Goal: Information Seeking & Learning: Compare options

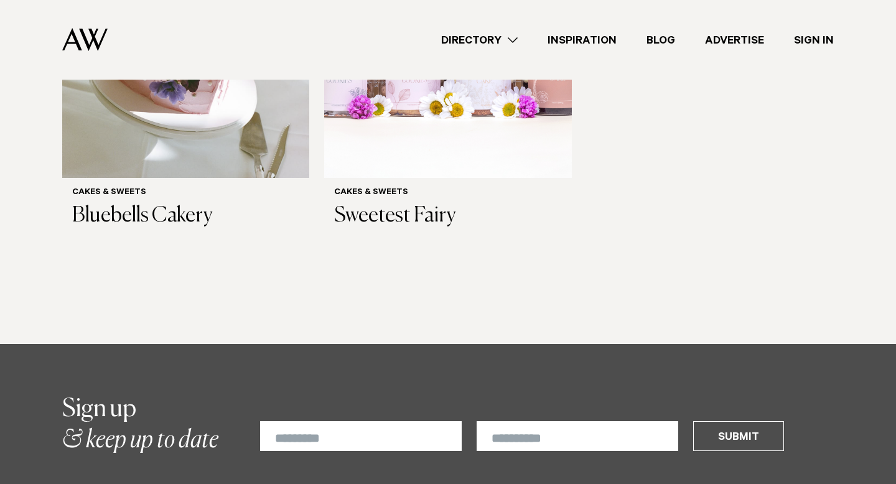
scroll to position [809, 0]
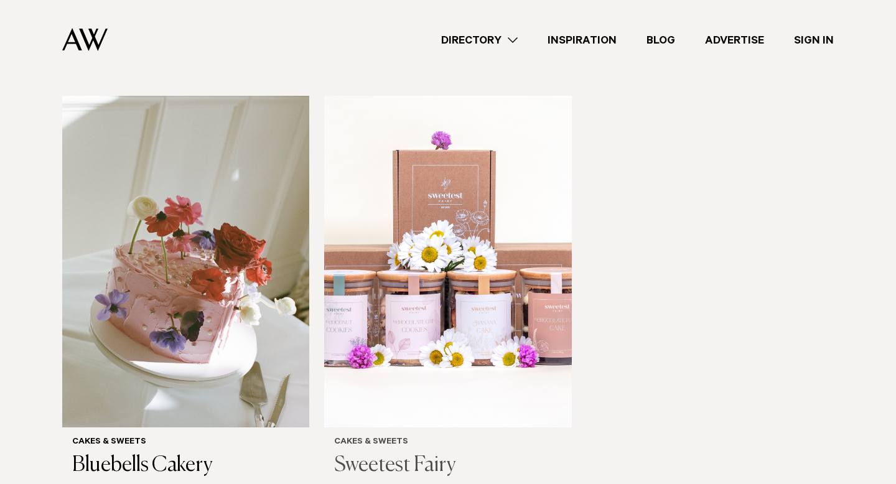
click at [402, 269] on img at bounding box center [447, 261] width 247 height 331
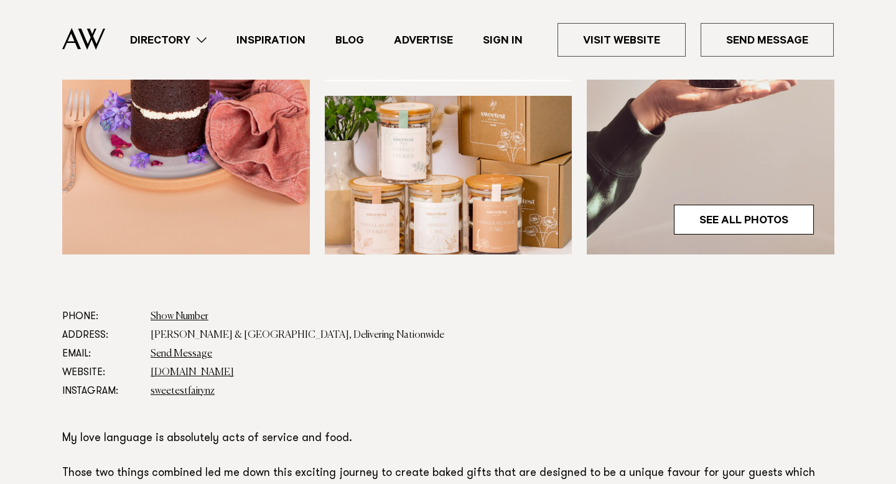
scroll to position [610, 0]
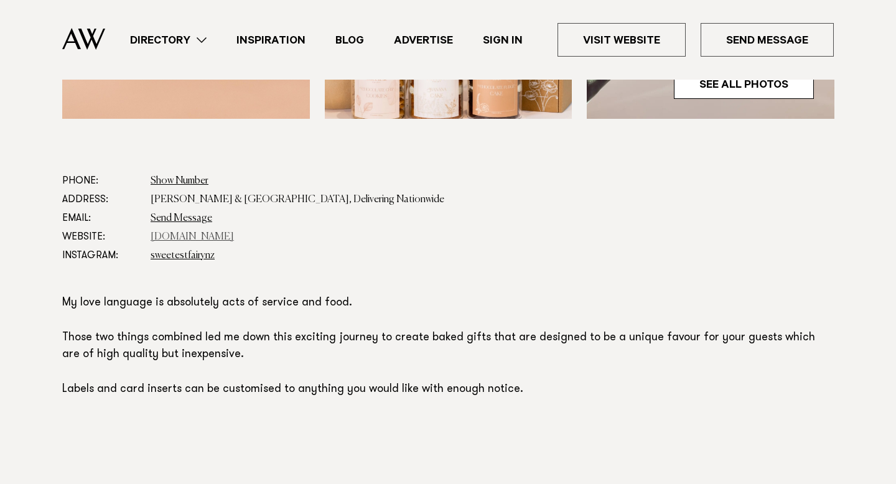
click at [206, 234] on link "www.sweetestfairy.co.nz" at bounding box center [192, 237] width 83 height 10
click at [187, 236] on link "www.sweetestfairy.co.nz" at bounding box center [192, 237] width 83 height 10
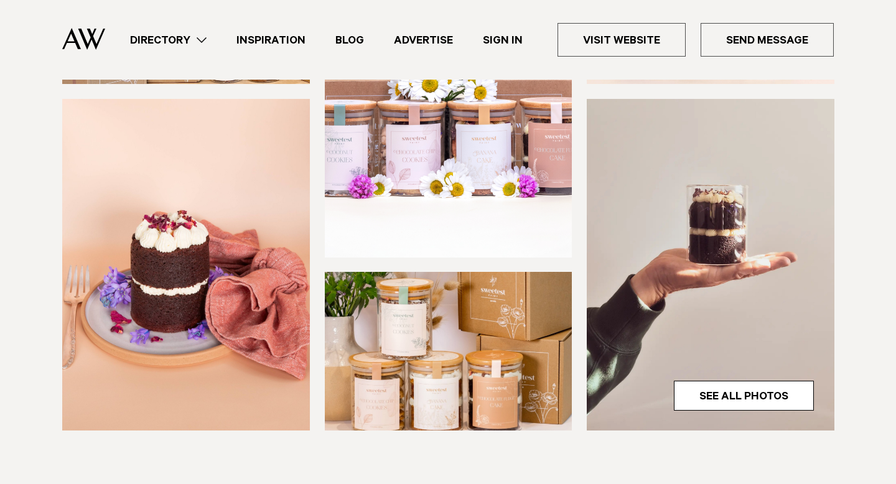
scroll to position [0, 0]
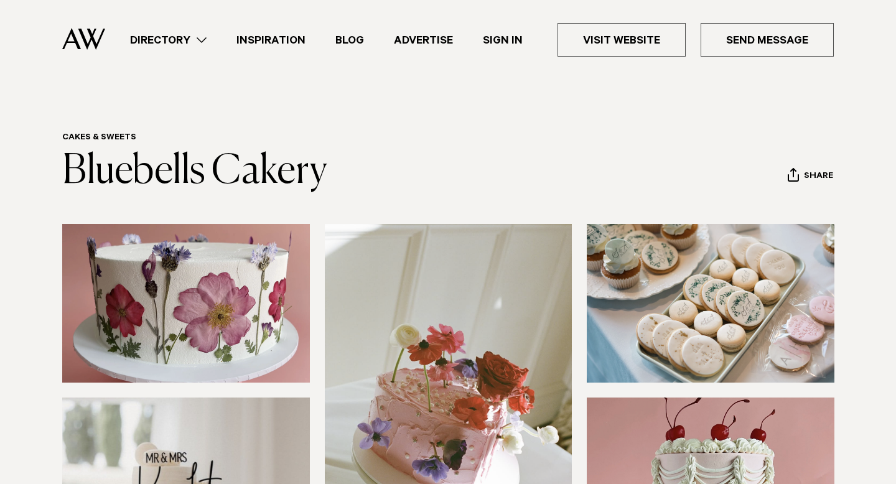
click at [198, 40] on link "Directory" at bounding box center [168, 40] width 106 height 17
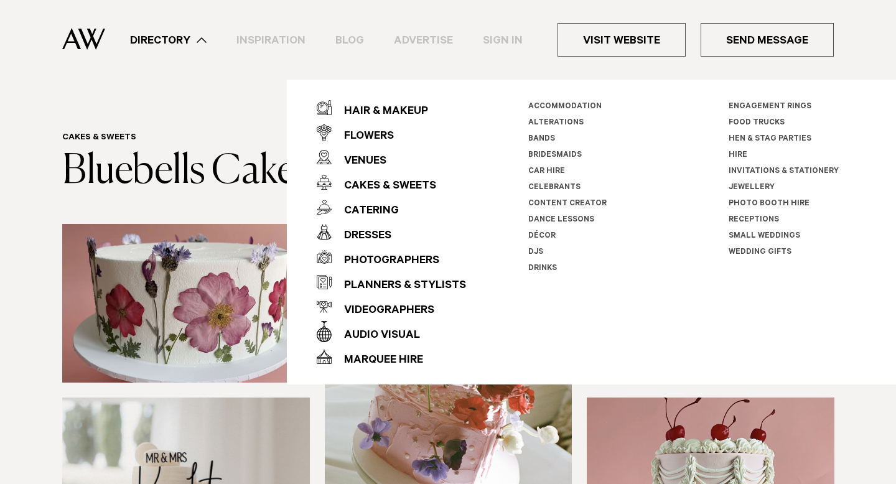
click at [737, 137] on link "Hen & Stag Parties" at bounding box center [769, 139] width 83 height 9
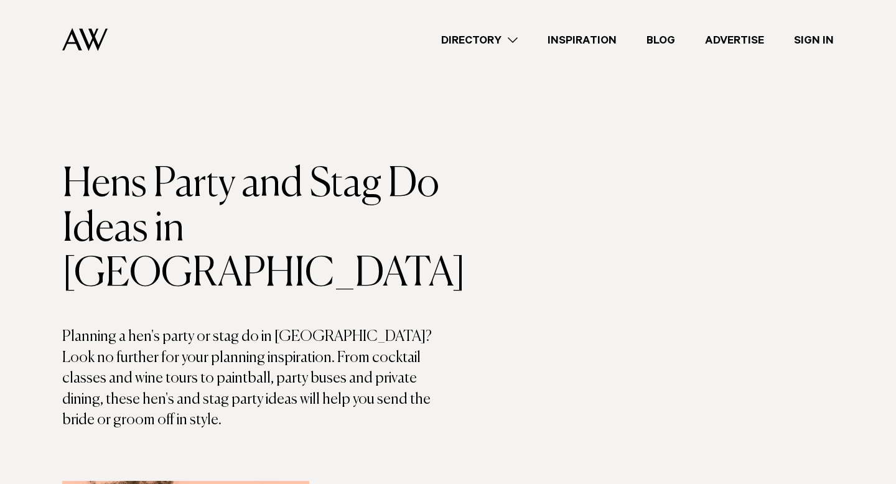
click at [491, 37] on link "Directory" at bounding box center [479, 40] width 106 height 17
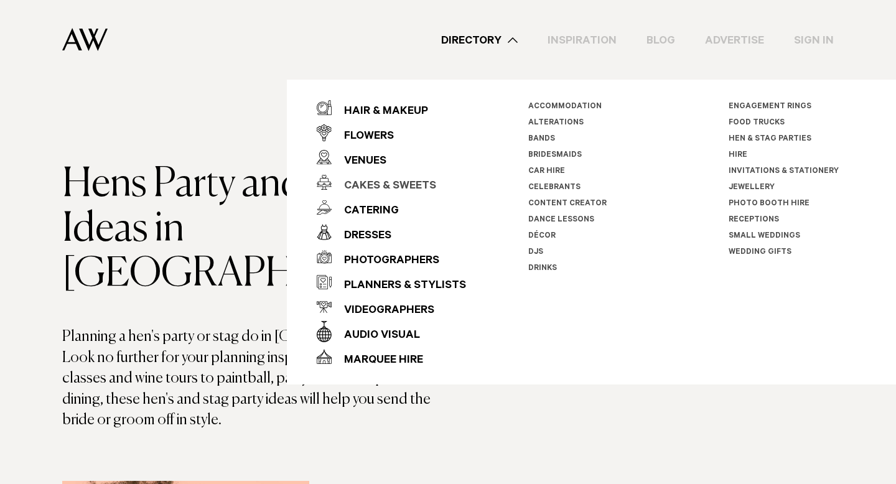
click at [374, 185] on div "Cakes & Sweets" at bounding box center [383, 186] width 104 height 25
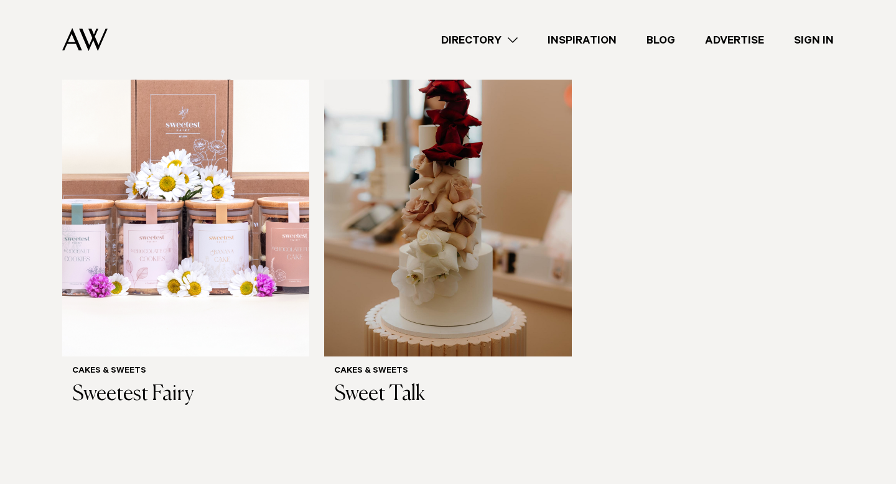
scroll to position [933, 0]
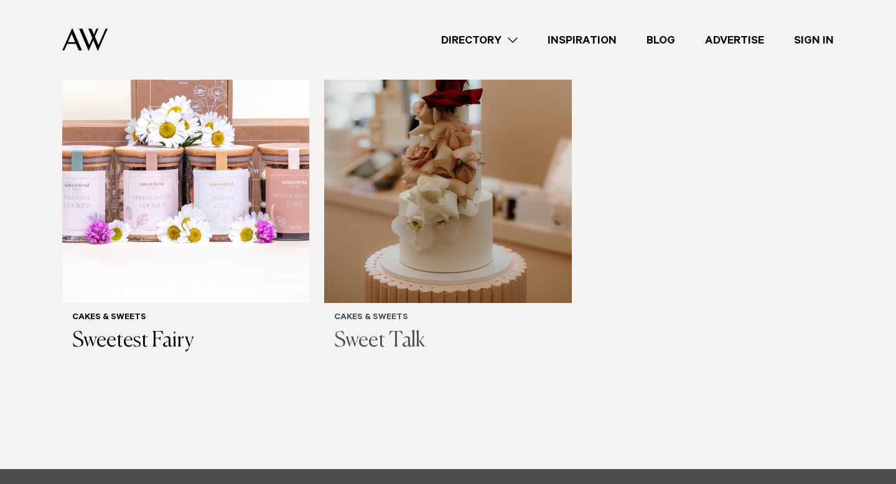
click at [410, 209] on img at bounding box center [447, 136] width 247 height 331
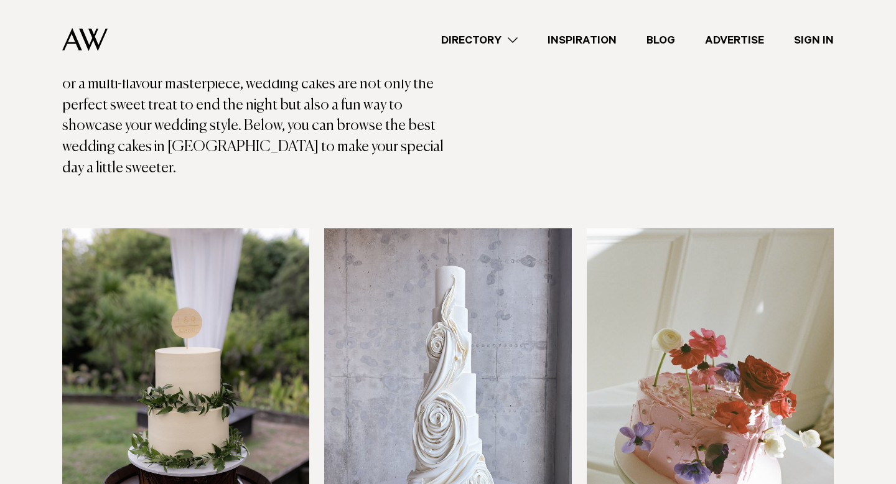
scroll to position [0, 0]
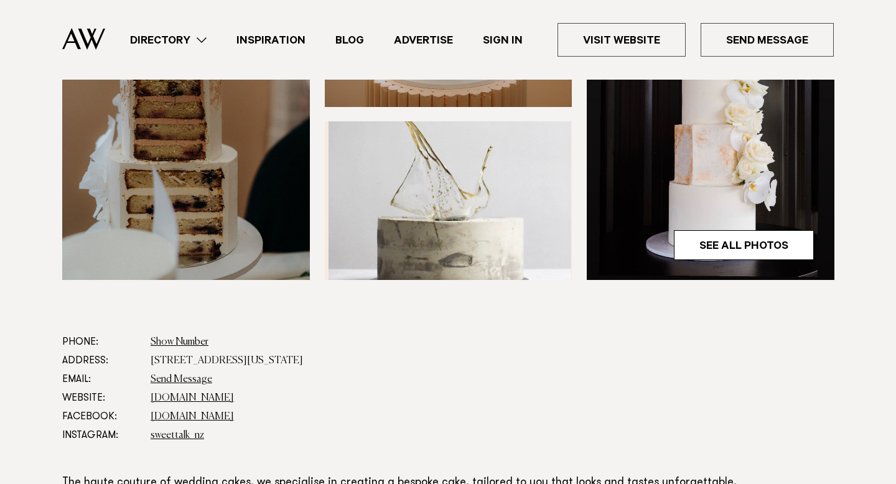
scroll to position [516, 0]
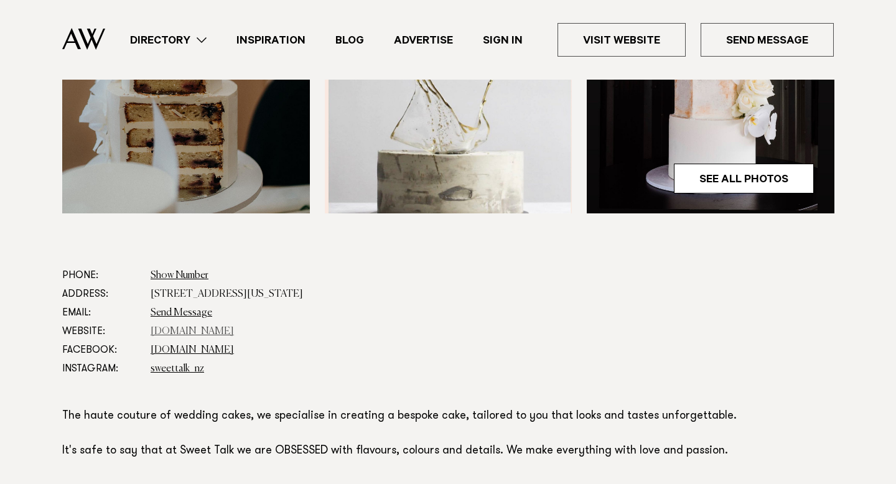
click at [183, 333] on link "sweettalk.nz" at bounding box center [192, 331] width 83 height 10
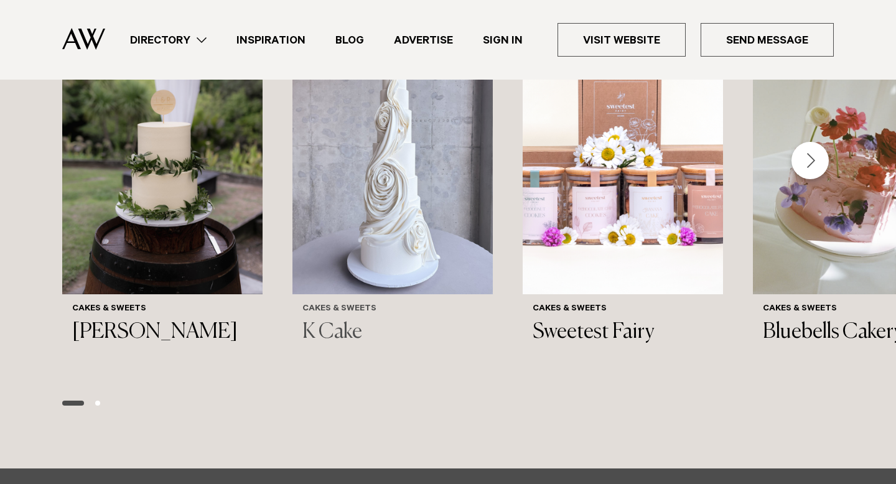
scroll to position [1067, 0]
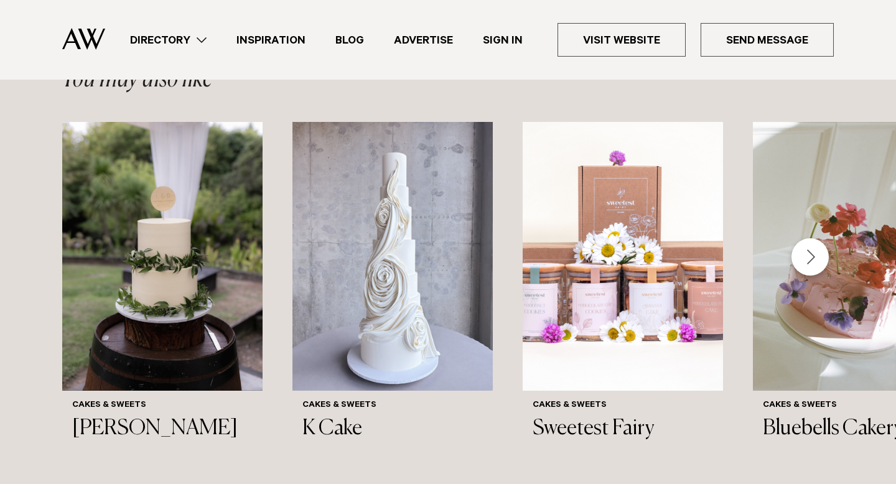
click at [815, 254] on div "Next slide" at bounding box center [809, 256] width 37 height 37
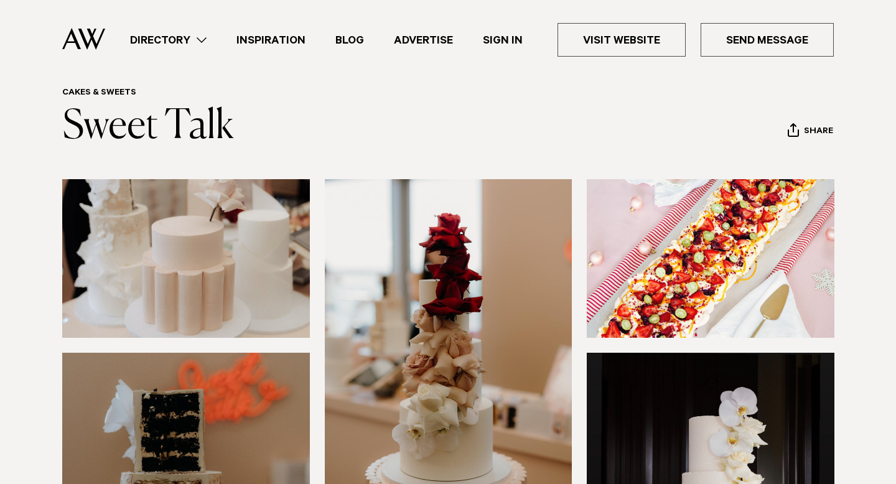
scroll to position [0, 0]
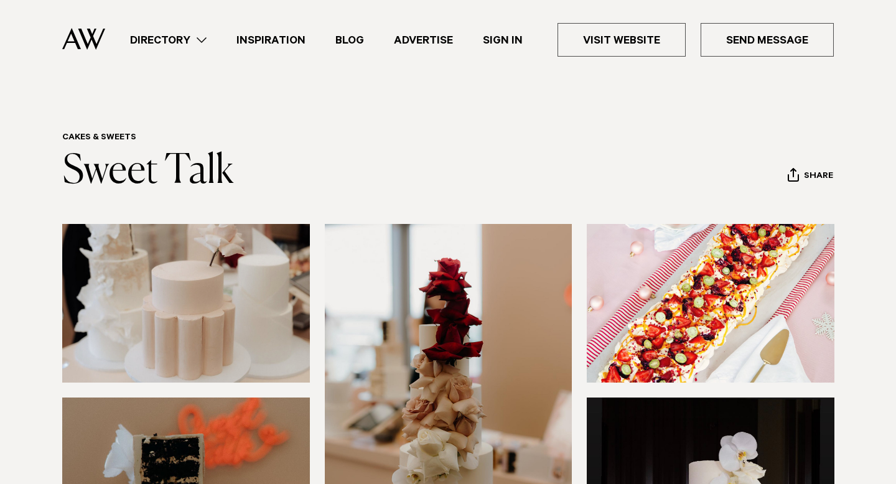
click at [183, 40] on link "Directory" at bounding box center [168, 40] width 106 height 17
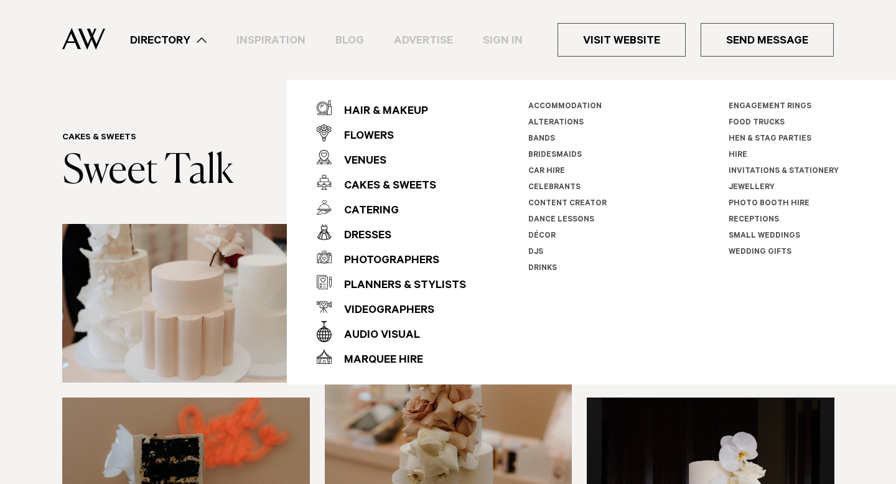
click at [747, 187] on link "Jewellery" at bounding box center [751, 187] width 46 height 9
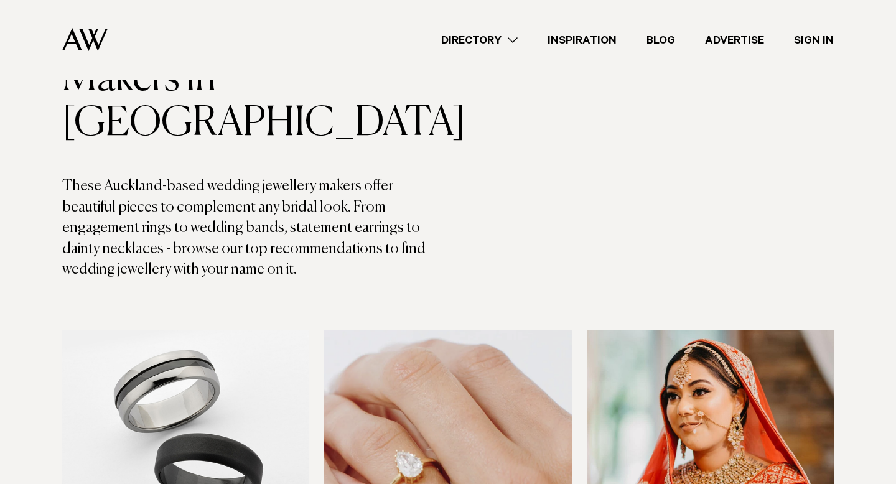
scroll to position [424, 0]
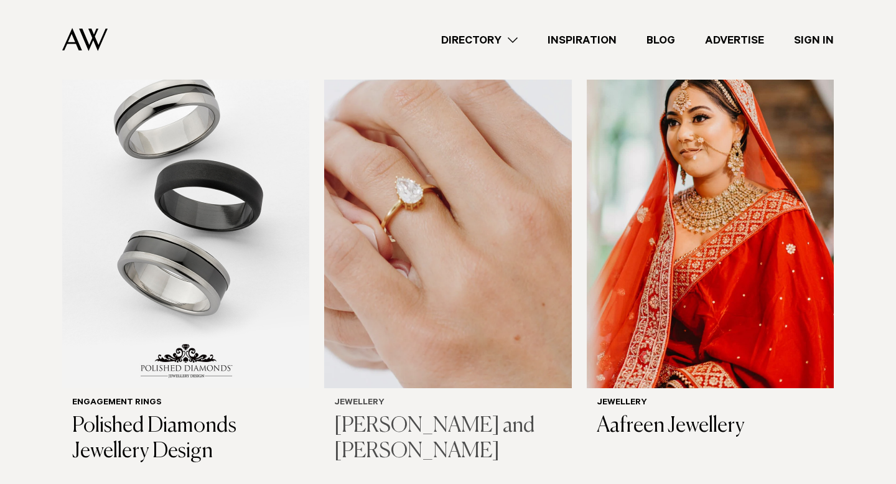
click at [412, 414] on h3 "[PERSON_NAME] and [PERSON_NAME]" at bounding box center [447, 439] width 227 height 51
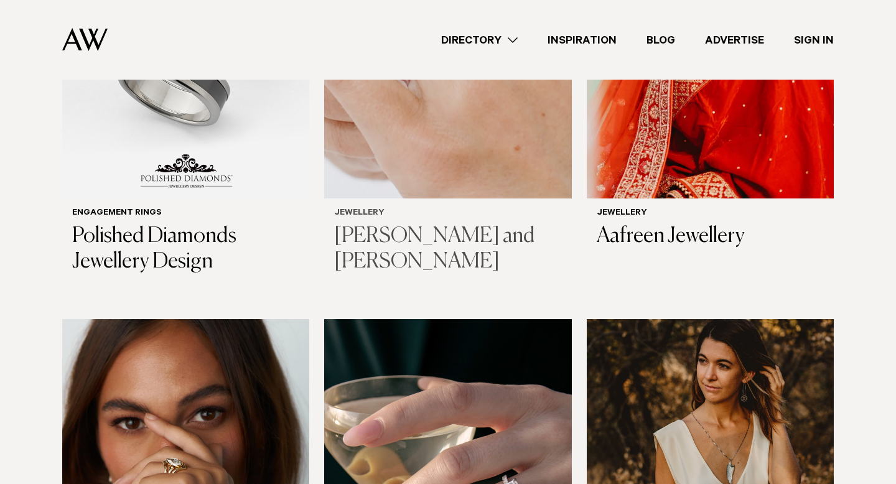
scroll to position [823, 0]
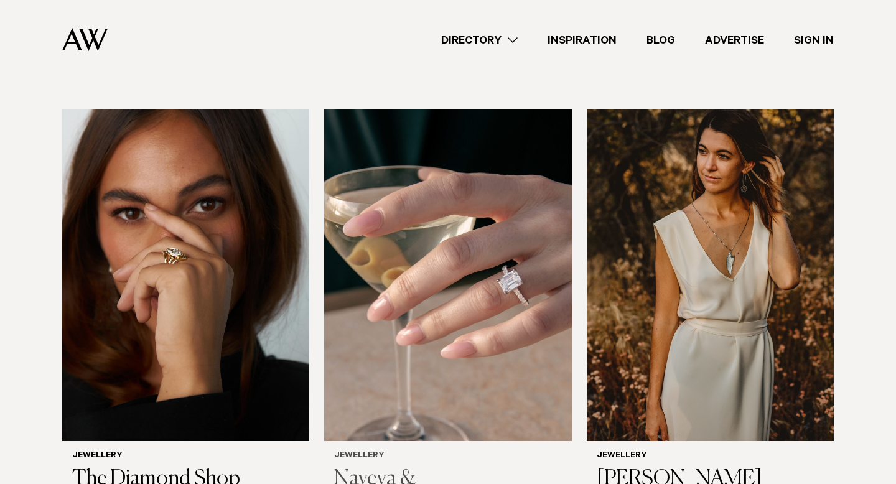
click at [371, 466] on h3 "Naveya & [PERSON_NAME]" at bounding box center [447, 491] width 227 height 51
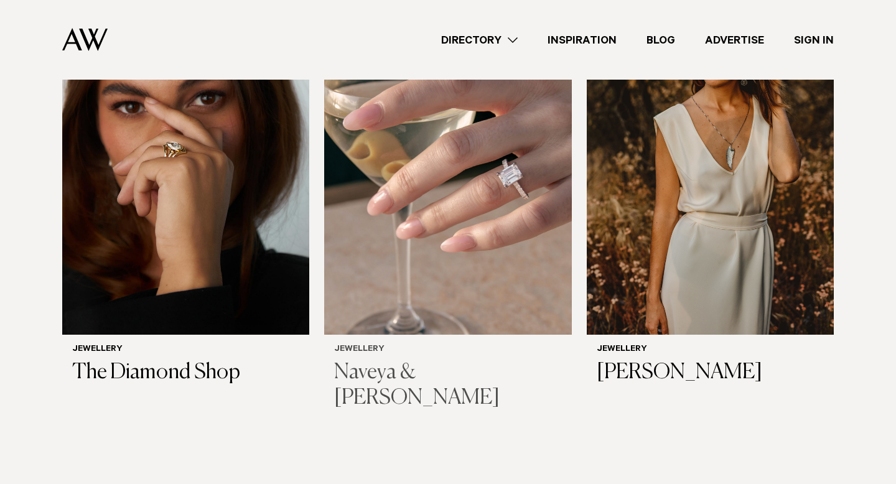
scroll to position [1103, 0]
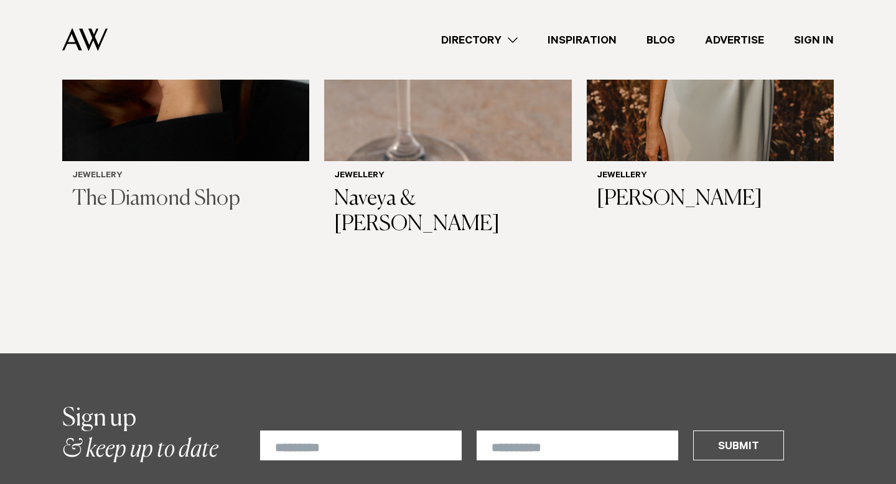
click at [217, 187] on h3 "The Diamond Shop" at bounding box center [185, 199] width 227 height 25
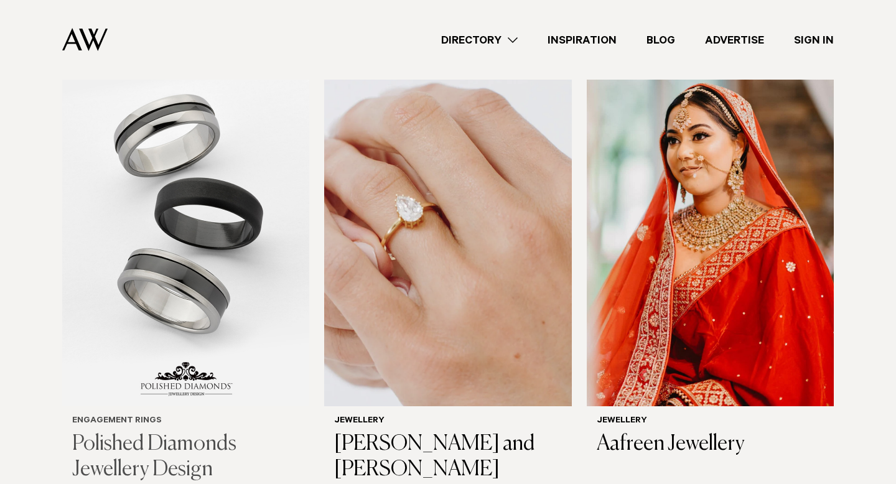
scroll to position [409, 0]
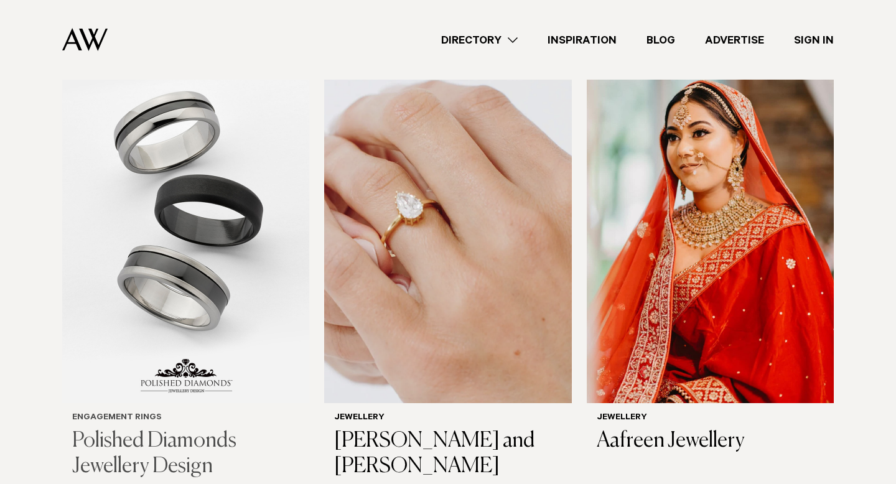
click at [135, 428] on h3 "Polished Diamonds Jewellery Design" at bounding box center [185, 453] width 227 height 51
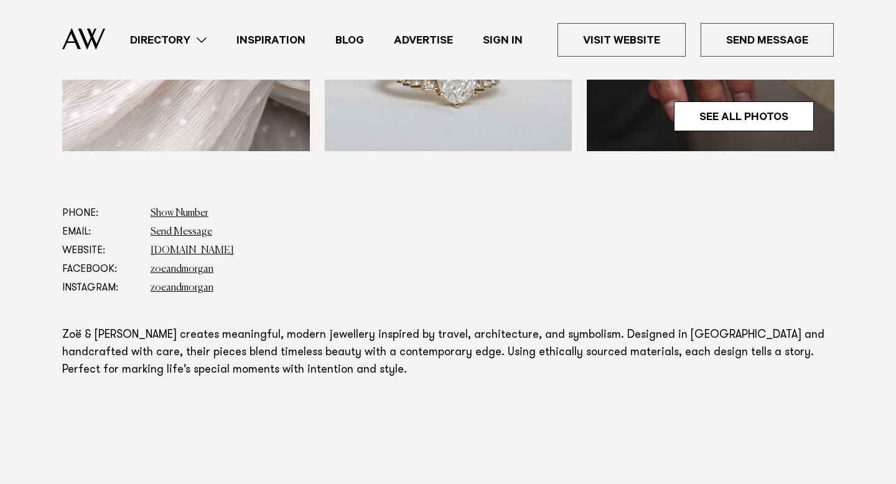
scroll to position [610, 0]
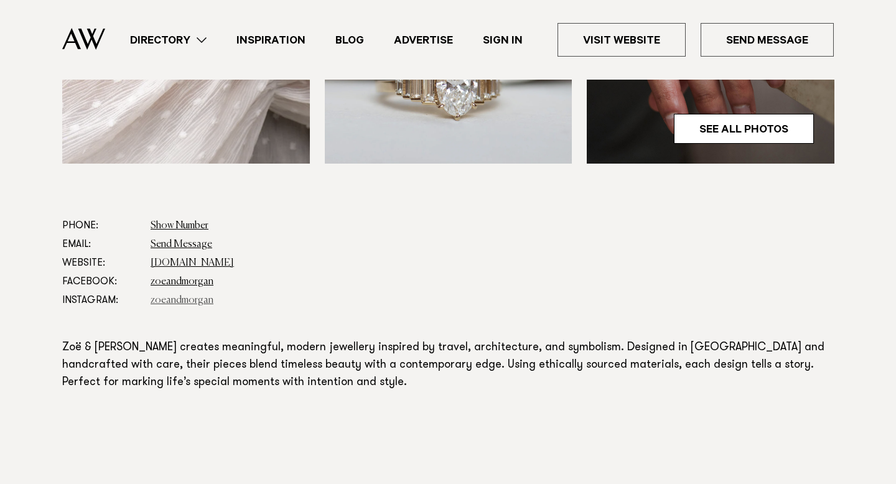
click at [194, 295] on link "zoeandmorgan" at bounding box center [182, 300] width 63 height 10
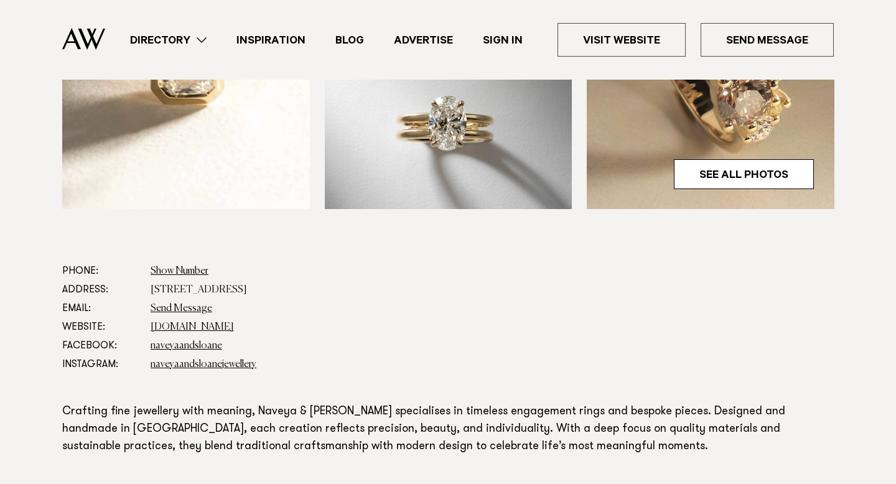
scroll to position [562, 0]
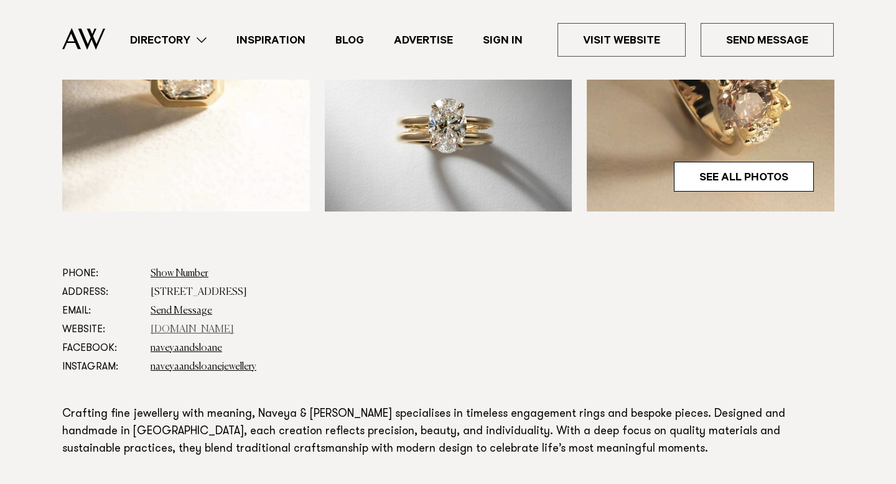
click at [203, 325] on link "www.naveyaandsloane.co.nz" at bounding box center [192, 330] width 83 height 10
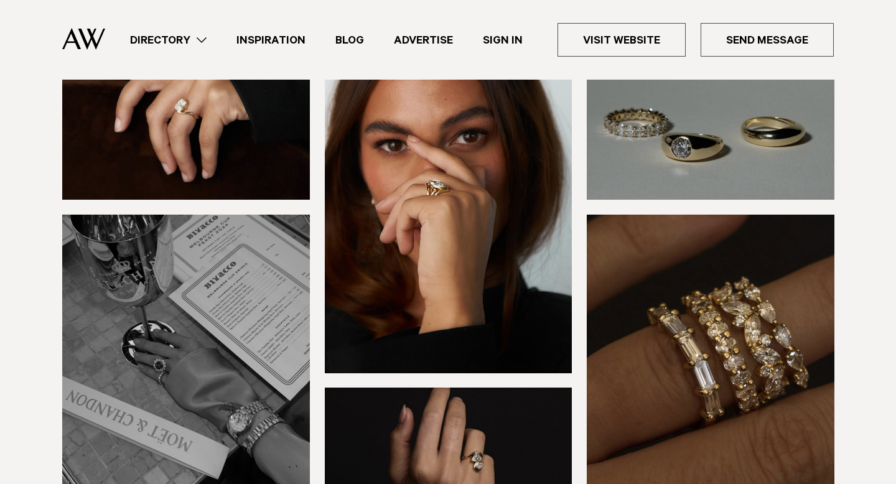
scroll to position [632, 0]
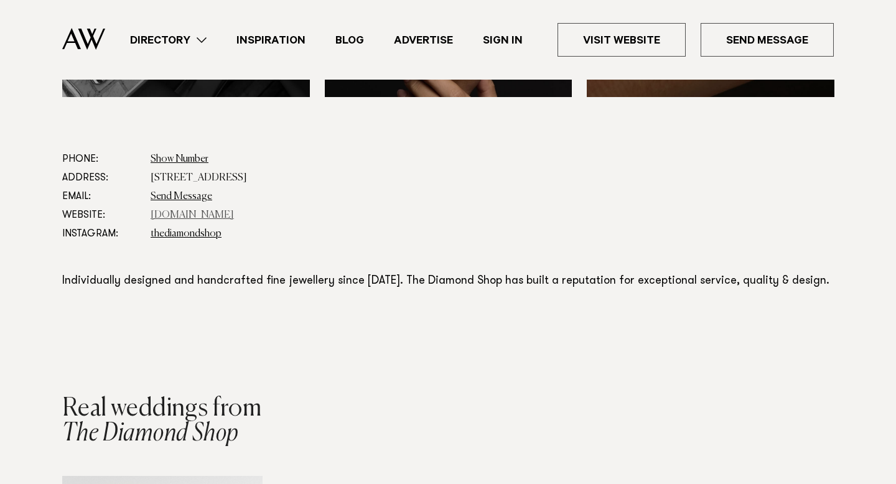
click at [201, 216] on link "thediamondshop.co.nz" at bounding box center [192, 215] width 83 height 10
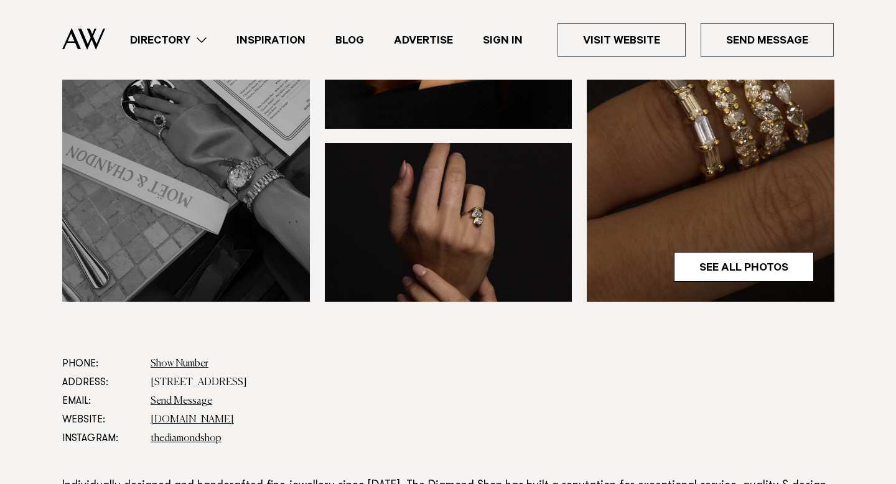
scroll to position [0, 0]
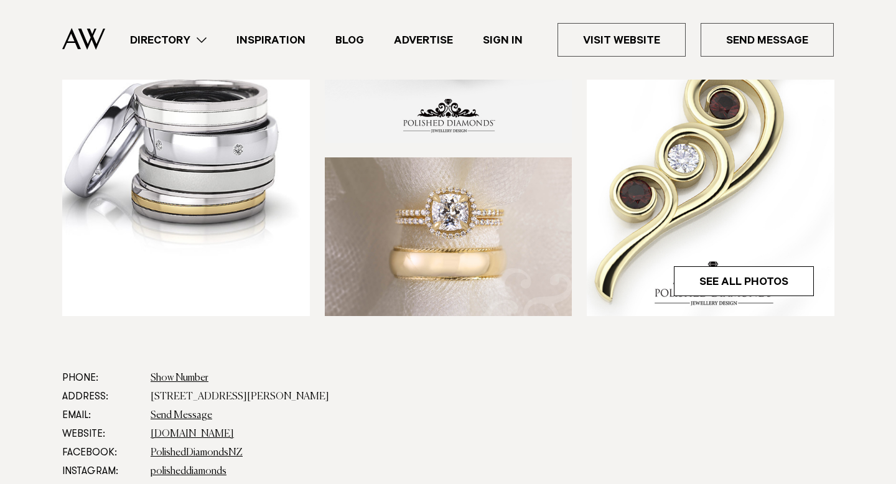
scroll to position [578, 0]
